Goal: Register for event/course

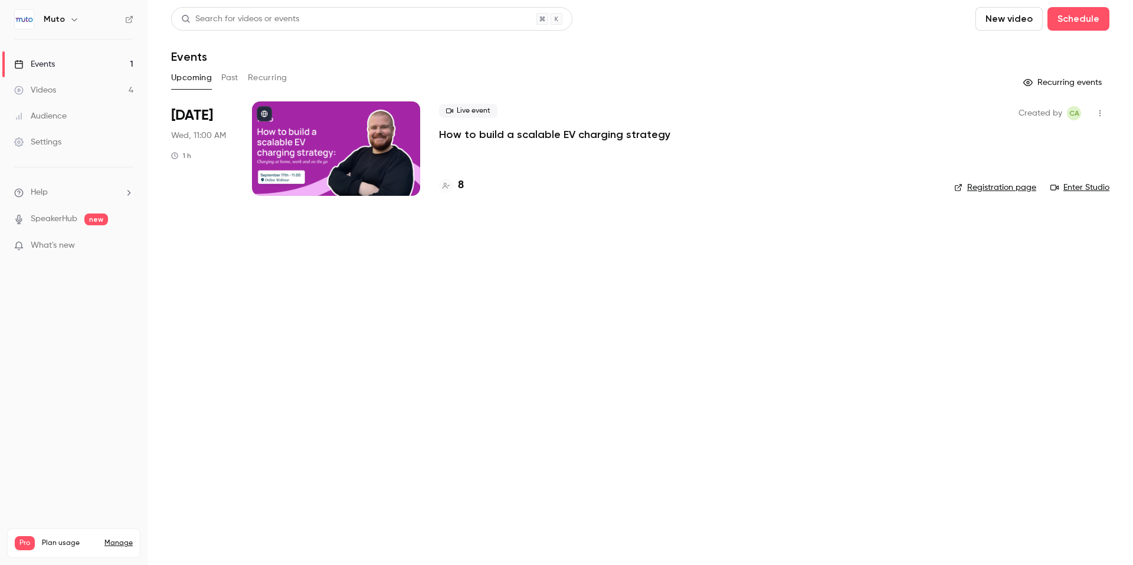
click at [709, 128] on div "Live event How to build a scalable EV charging strategy" at bounding box center [687, 123] width 496 height 38
